Goal: Transaction & Acquisition: Purchase product/service

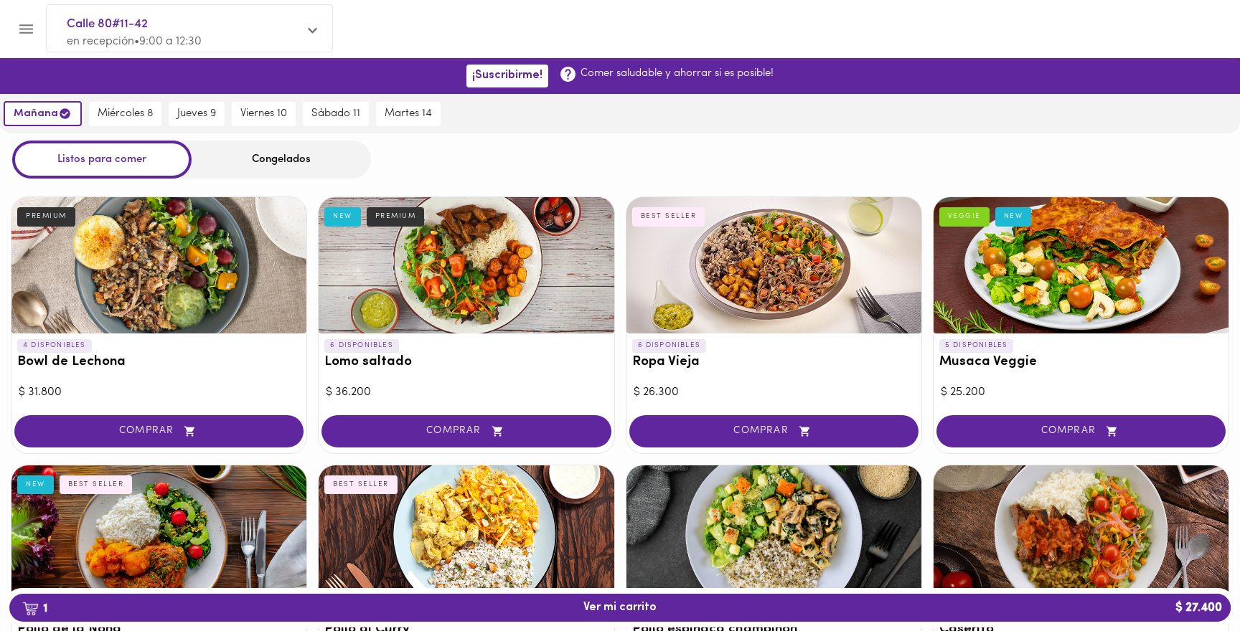
click at [263, 155] on div "Congelados" at bounding box center [281, 160] width 179 height 38
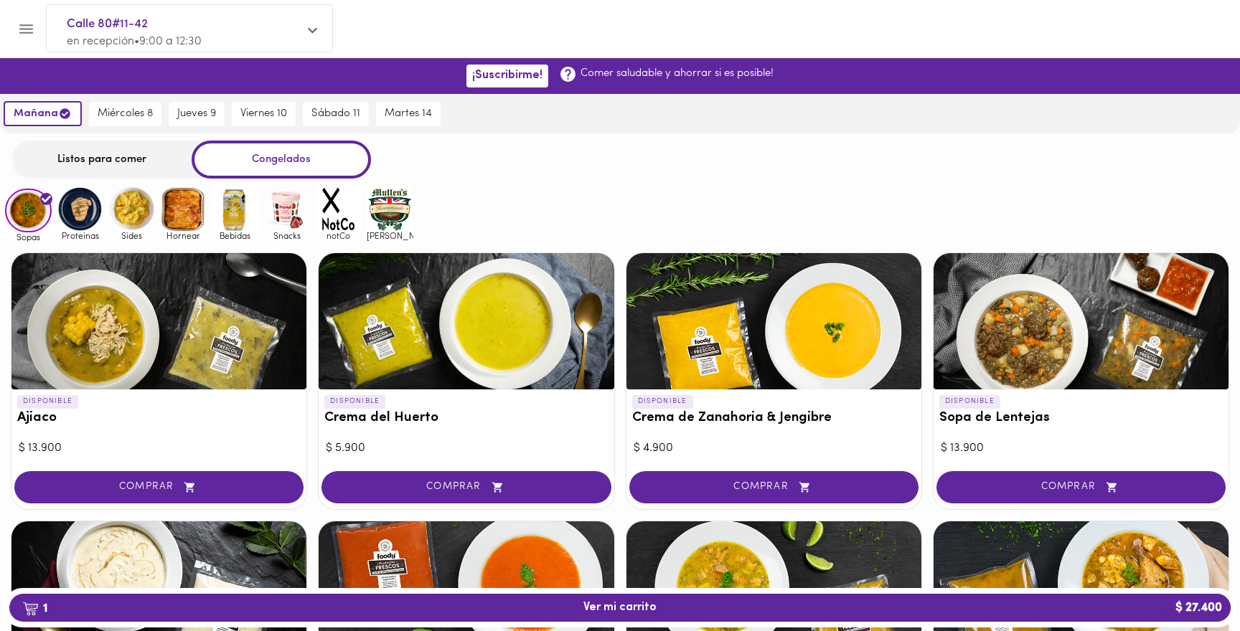
click at [375, 209] on img at bounding box center [390, 209] width 47 height 47
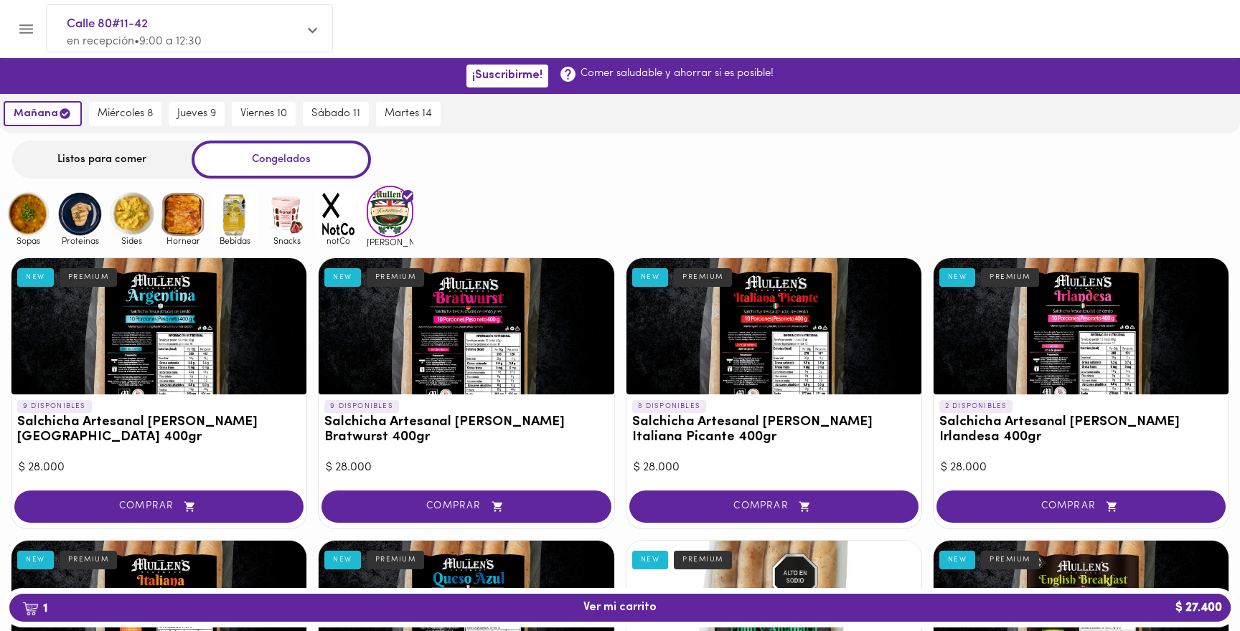
click at [298, 220] on img at bounding box center [286, 214] width 47 height 47
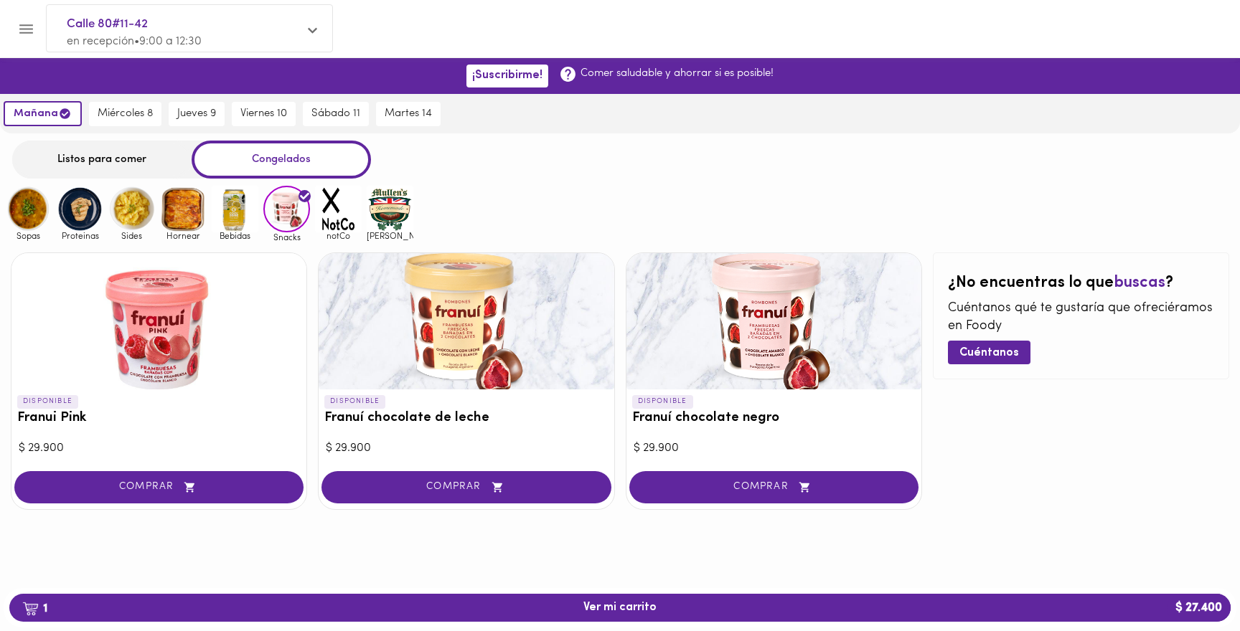
click at [339, 222] on img at bounding box center [338, 209] width 47 height 47
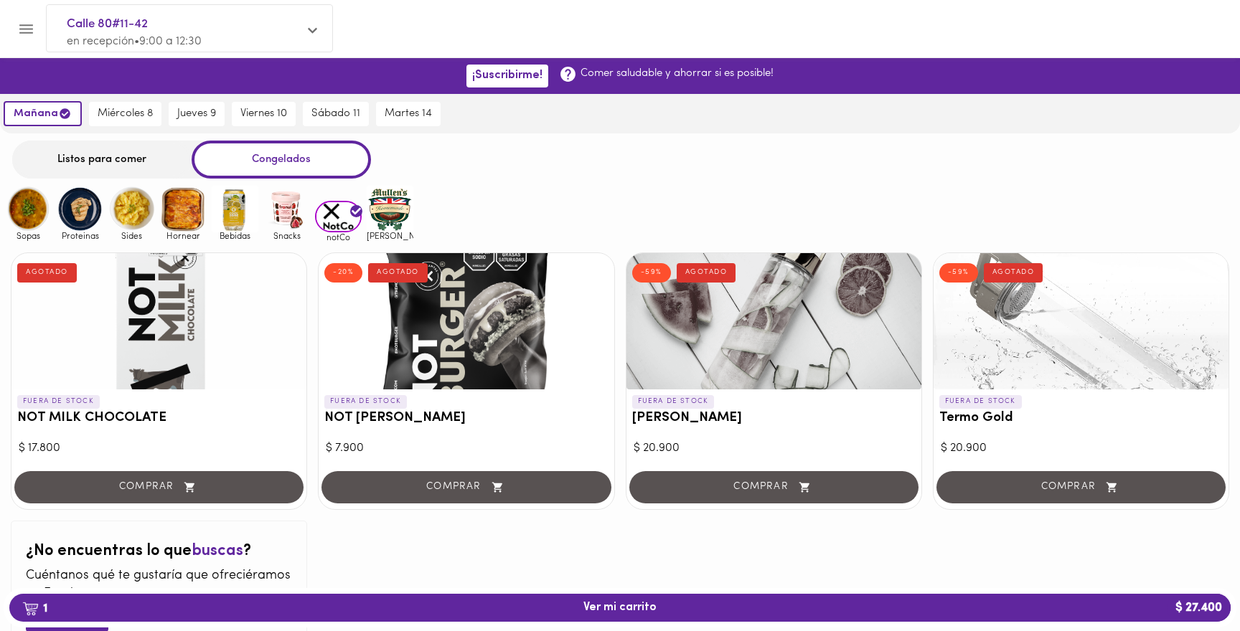
click at [81, 214] on img at bounding box center [80, 209] width 47 height 47
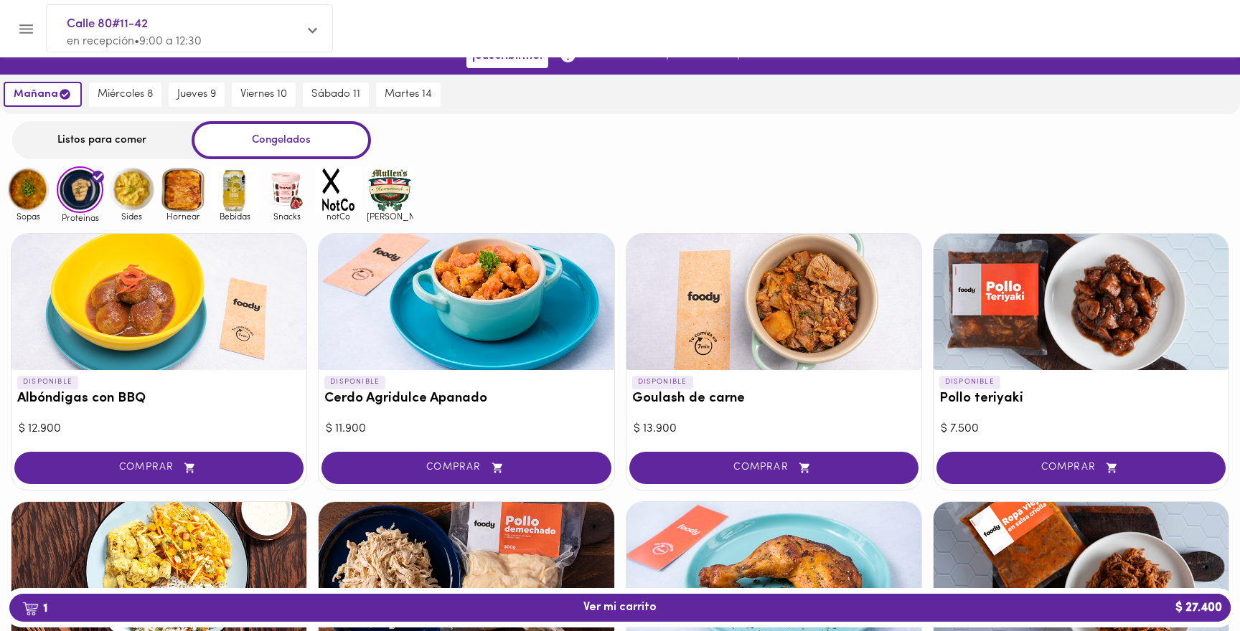
scroll to position [6, 0]
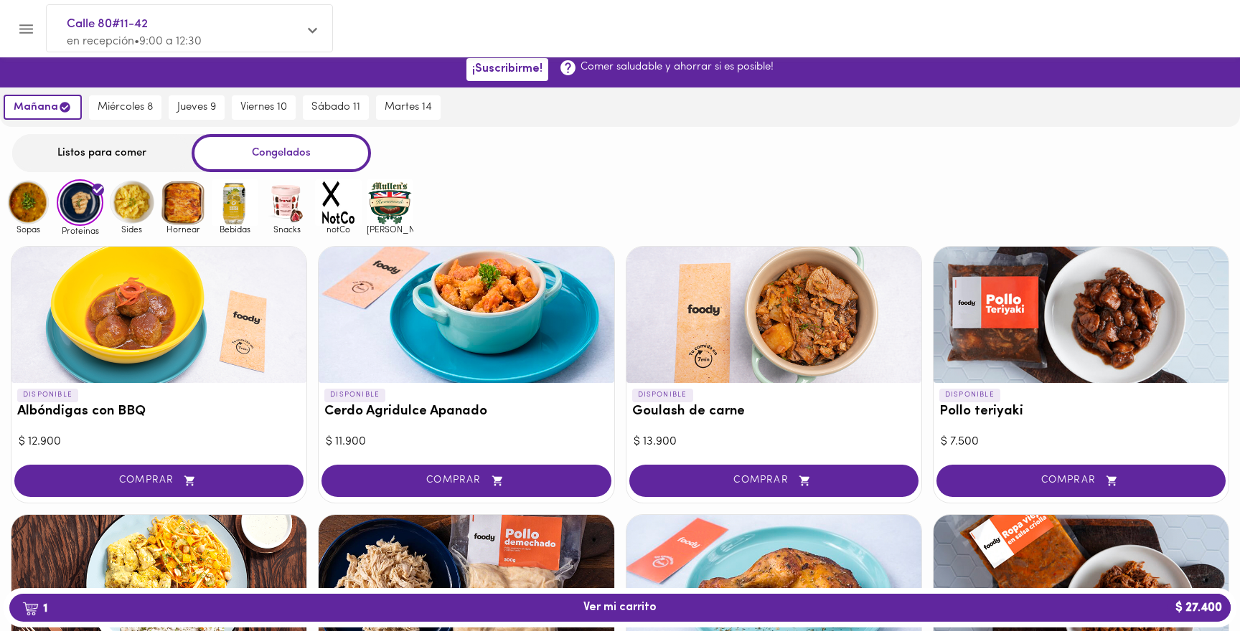
click at [27, 199] on img at bounding box center [28, 202] width 47 height 47
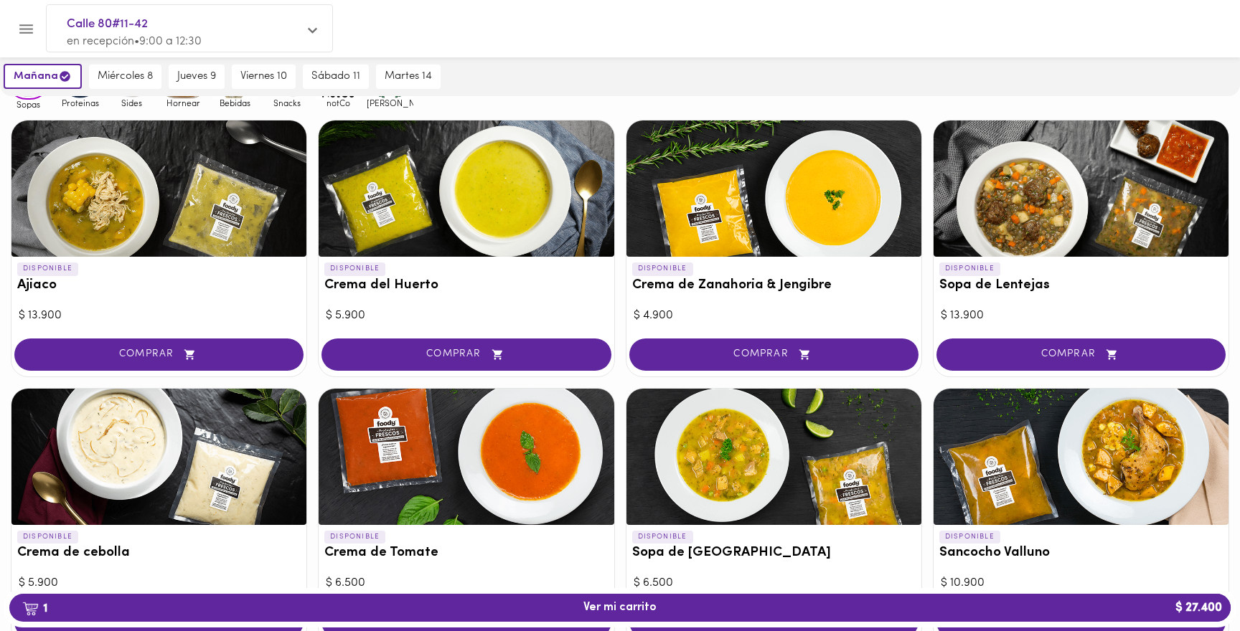
scroll to position [145, 0]
